Goal: Information Seeking & Learning: Learn about a topic

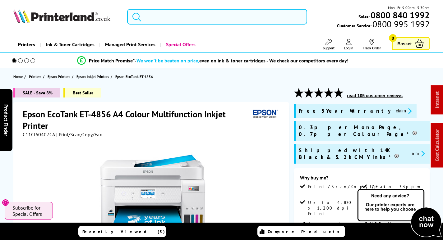
click at [162, 16] on input "search" at bounding box center [217, 17] width 180 height 16
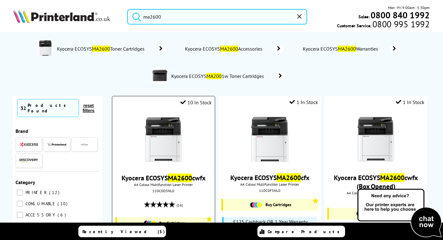
type input "ma2600"
click at [159, 147] on img at bounding box center [163, 140] width 47 height 47
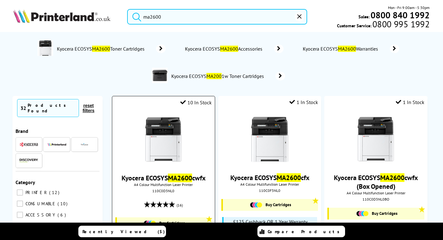
type input "ma2600"
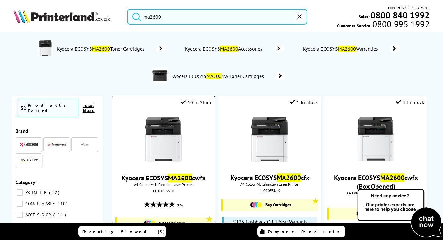
click at [165, 150] on img at bounding box center [163, 140] width 47 height 47
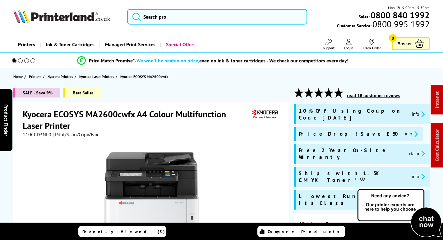
click at [41, 133] on span "110C0D3NL0" at bounding box center [37, 135] width 29 height 6
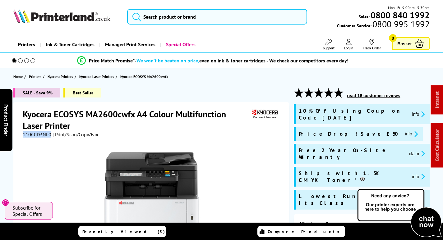
copy span "110C0D3NL0"
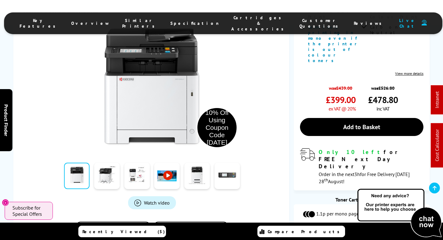
click at [239, 16] on ul "Key Features Overview Similar Printers Specification Cartridges & Accessories C…" at bounding box center [223, 23] width 439 height 22
click at [239, 17] on li "Cartridges & Accessories" at bounding box center [259, 23] width 68 height 17
click at [243, 19] on span "Cartridges & Accessories" at bounding box center [259, 23] width 56 height 17
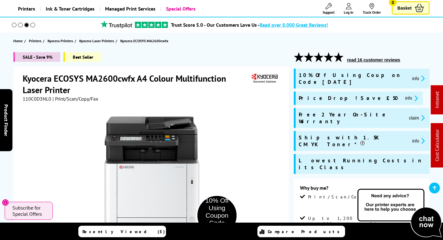
scroll to position [62, 0]
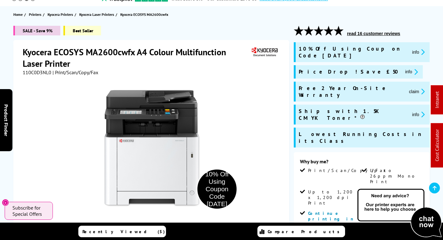
click at [407, 88] on button "claim" at bounding box center [417, 91] width 20 height 7
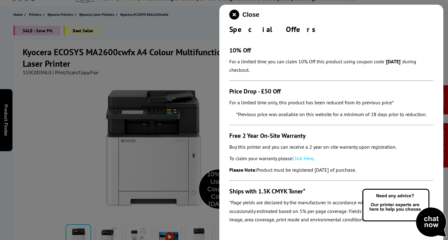
click at [303, 160] on link "Click Here" at bounding box center [302, 159] width 21 height 6
click at [234, 14] on icon "close modal" at bounding box center [234, 15] width 10 height 10
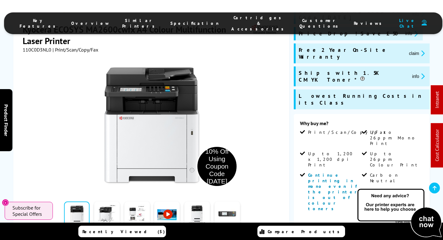
scroll to position [93, 0]
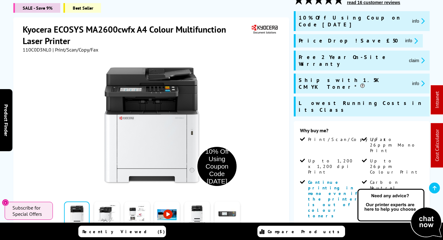
click at [419, 57] on icon "promo-description" at bounding box center [422, 60] width 6 height 7
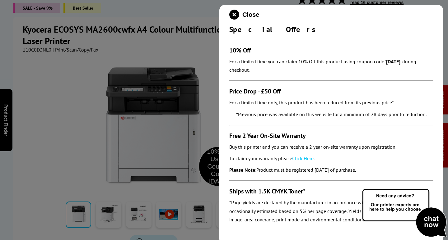
click at [300, 159] on link "Click Here" at bounding box center [302, 159] width 21 height 6
click at [234, 14] on icon "close modal" at bounding box center [234, 15] width 10 height 10
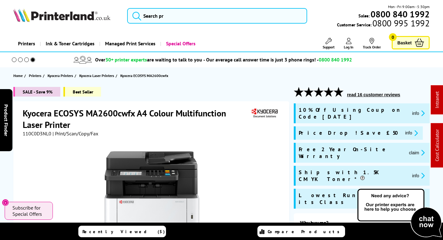
scroll to position [0, 0]
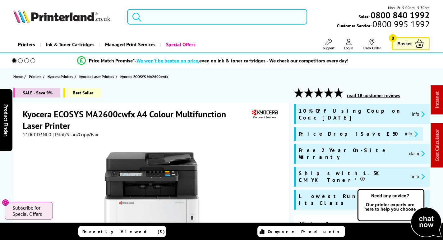
click at [184, 14] on input "search" at bounding box center [217, 17] width 180 height 16
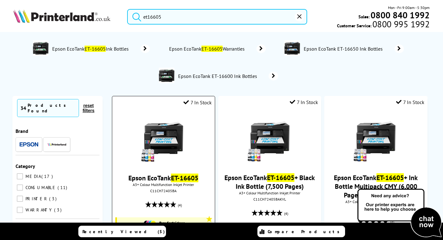
type input "et16605"
click at [156, 139] on img at bounding box center [163, 140] width 47 height 47
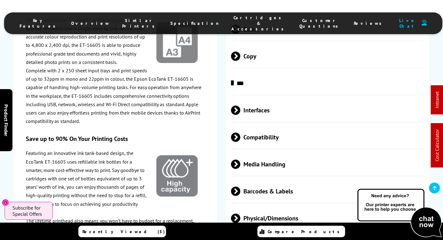
scroll to position [1197, 0]
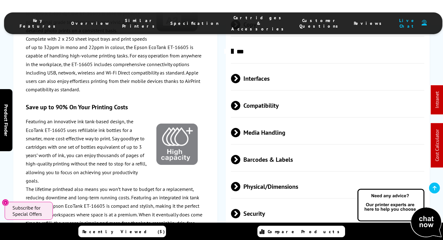
click at [279, 94] on span "Compatibility" at bounding box center [327, 105] width 193 height 23
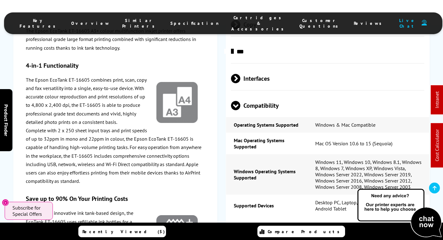
click at [279, 94] on span "Compatibility" at bounding box center [327, 105] width 193 height 23
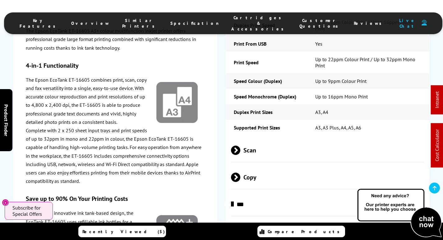
scroll to position [1041, 0]
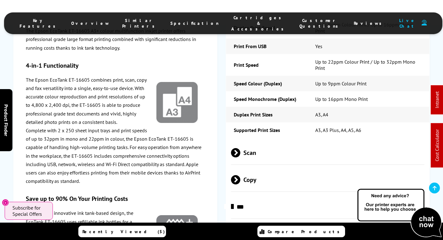
click at [267, 133] on div "Print Speed Monochrome Up to 32ppm Mono Print Printer Resolution Up to 4,800 x …" at bounding box center [328, 188] width 204 height 609
click at [269, 141] on span "Scan" at bounding box center [327, 152] width 193 height 23
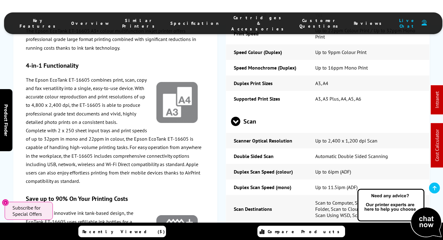
scroll to position [1072, 0]
click at [265, 110] on span "Scan" at bounding box center [327, 121] width 193 height 23
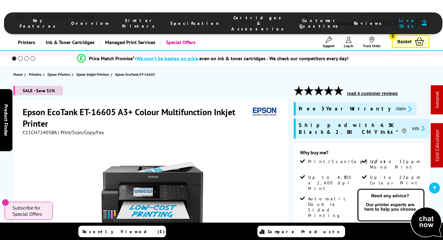
scroll to position [0, 0]
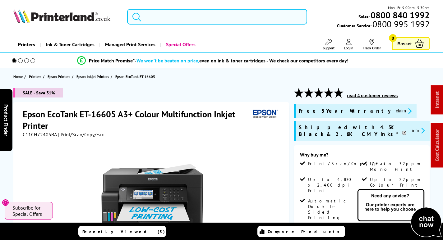
click at [188, 22] on input "search" at bounding box center [217, 17] width 180 height 16
